Goal: Information Seeking & Learning: Learn about a topic

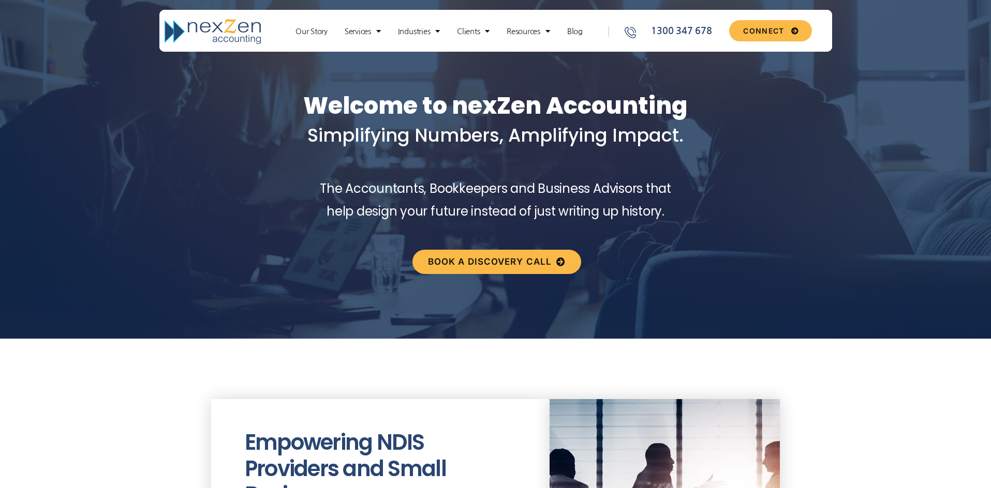
scroll to position [7, 0]
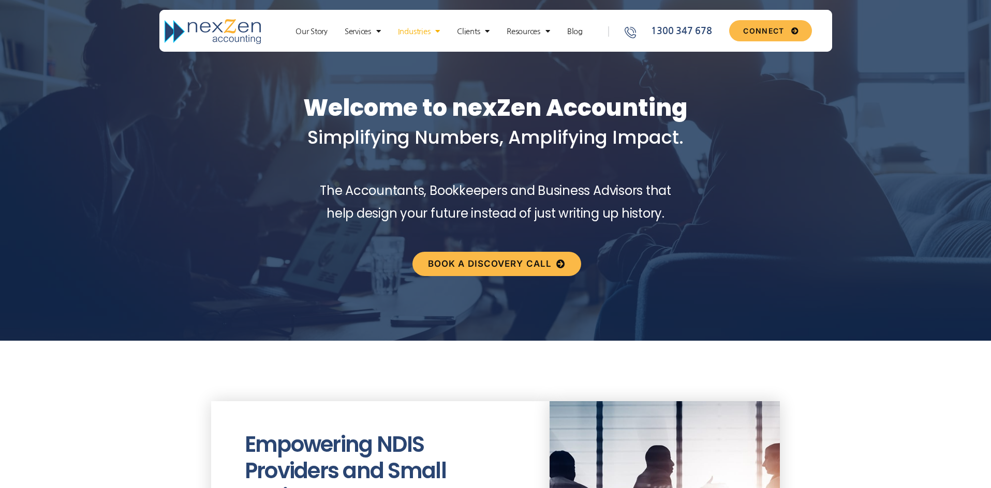
click at [411, 30] on link "Industries" at bounding box center [419, 31] width 52 height 10
click at [414, 33] on link "Industries" at bounding box center [419, 31] width 52 height 10
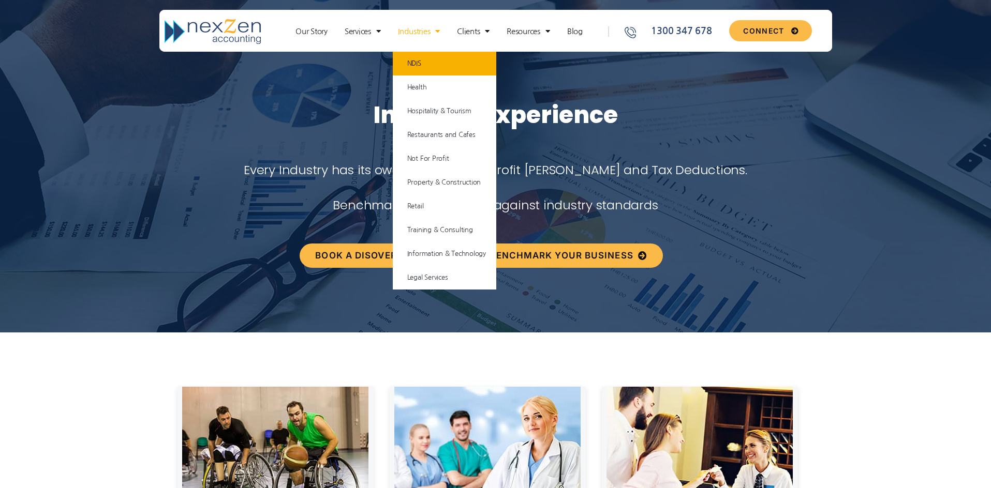
click at [412, 62] on link "NDIS" at bounding box center [444, 64] width 103 height 24
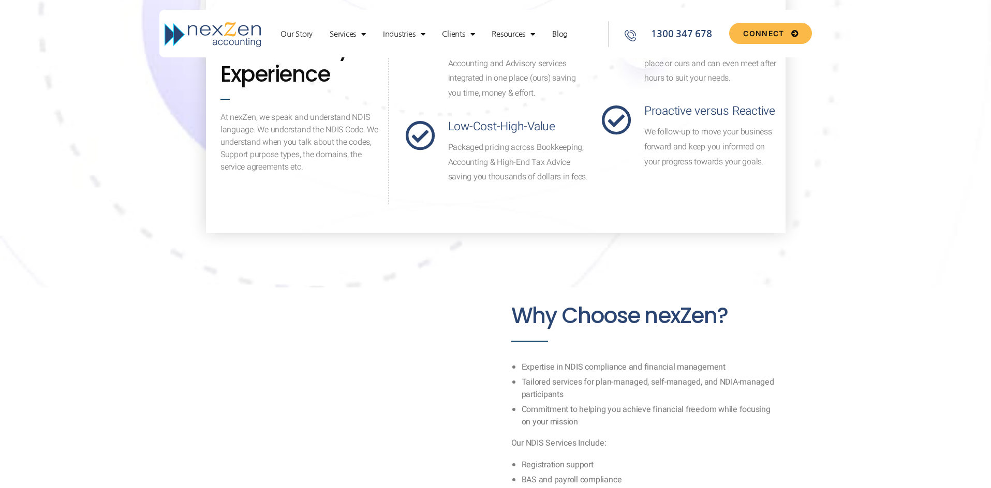
scroll to position [616, 0]
